Goal: Information Seeking & Learning: Learn about a topic

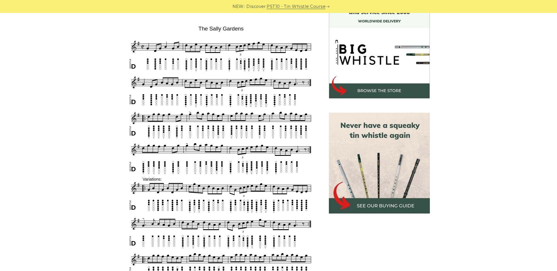
scroll to position [117, 0]
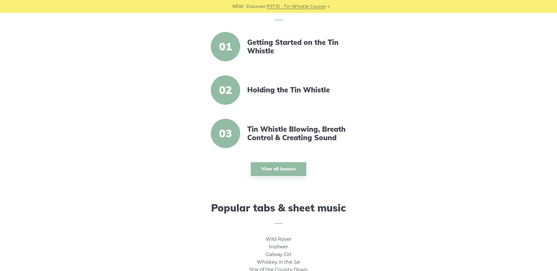
scroll to position [205, 0]
click at [286, 170] on link "View all lessons" at bounding box center [278, 169] width 55 height 14
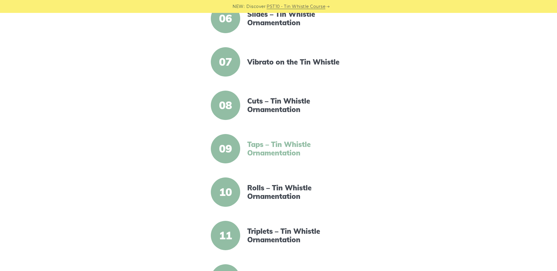
scroll to position [352, 0]
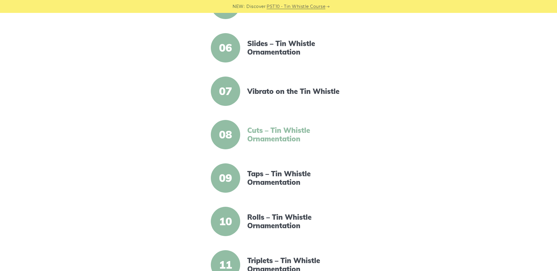
click at [286, 134] on link "Cuts – Tin Whistle Ornamentation" at bounding box center [297, 134] width 101 height 17
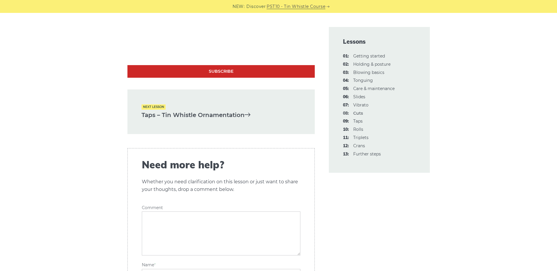
scroll to position [1614, 0]
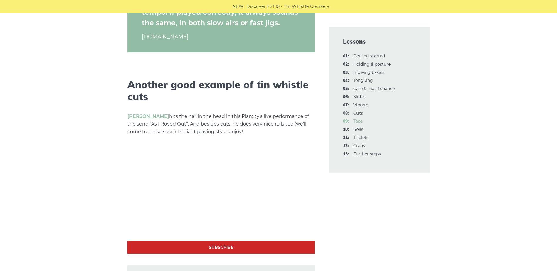
click at [355, 121] on link "09: Taps" at bounding box center [357, 121] width 9 height 5
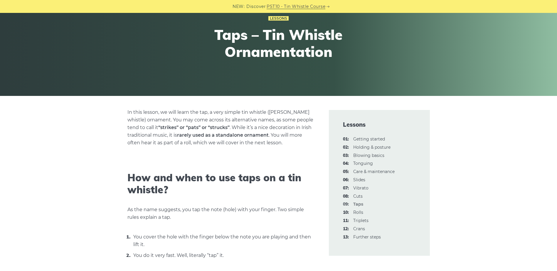
scroll to position [59, 0]
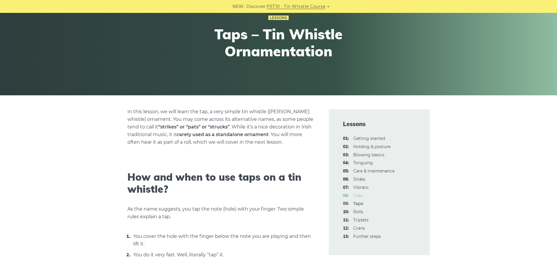
click at [357, 194] on link "08: Cuts" at bounding box center [357, 195] width 9 height 5
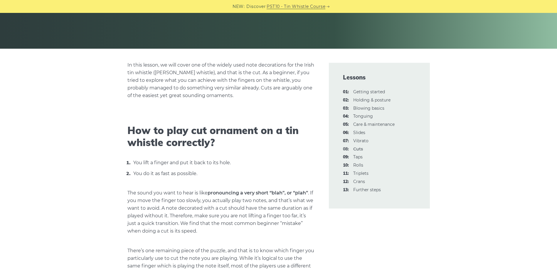
scroll to position [117, 0]
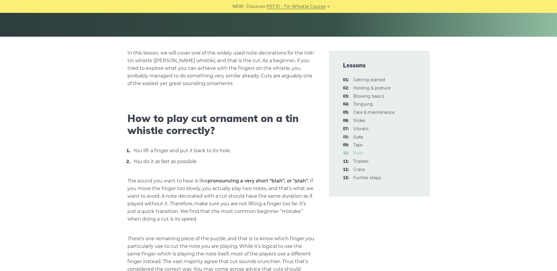
click at [359, 152] on link "10: Rolls" at bounding box center [358, 153] width 10 height 5
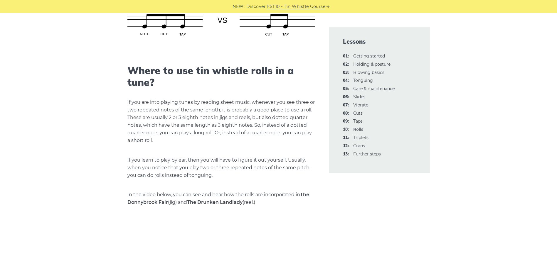
scroll to position [616, 0]
